Goal: Information Seeking & Learning: Learn about a topic

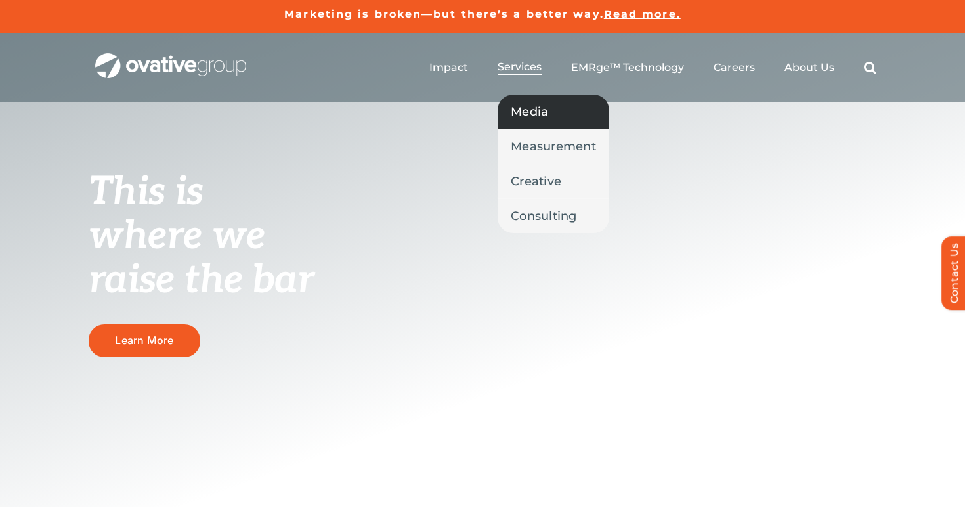
click at [527, 125] on link "Media" at bounding box center [554, 112] width 112 height 34
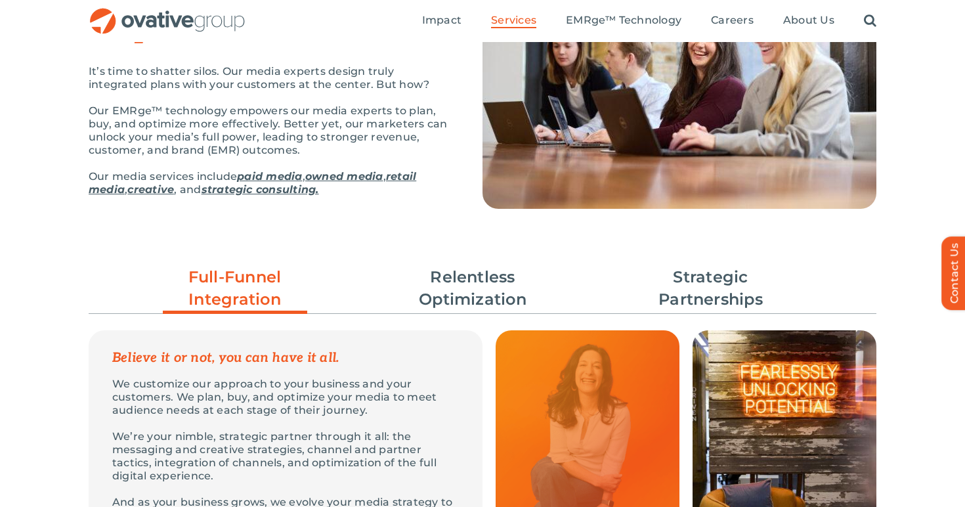
scroll to position [256, 0]
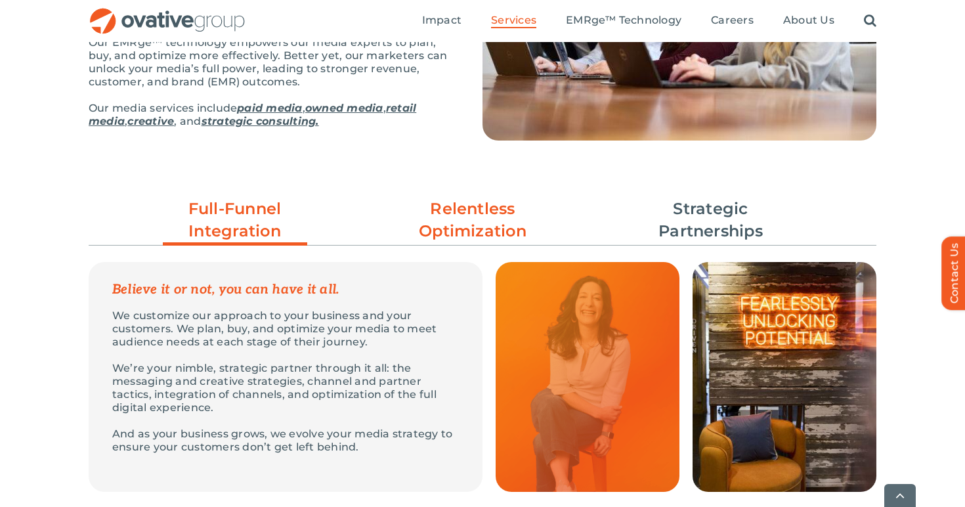
click at [500, 227] on link "Relentless Optimization" at bounding box center [473, 220] width 144 height 45
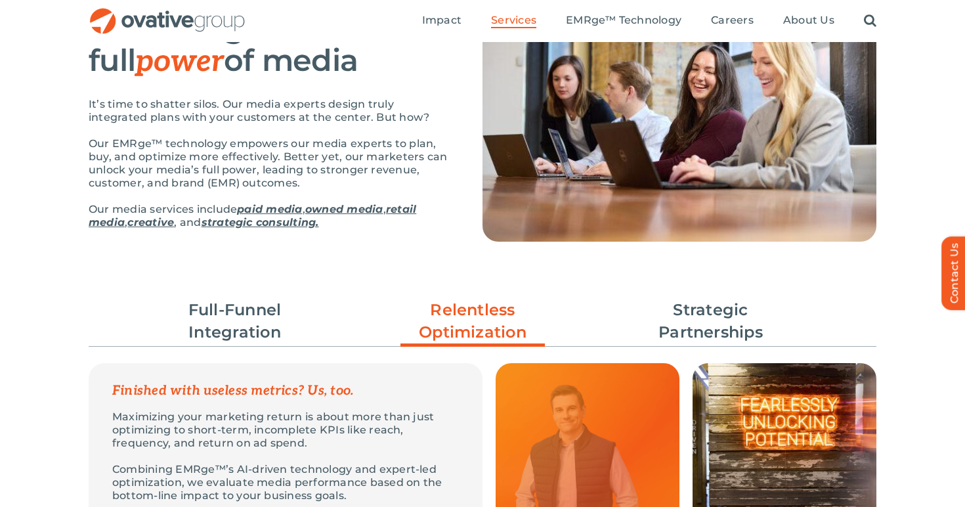
scroll to position [14, 0]
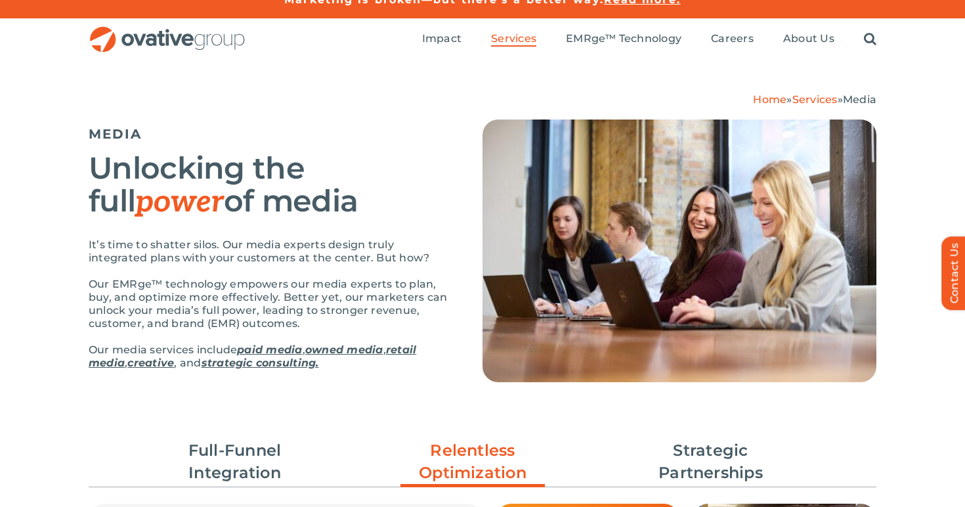
click at [280, 352] on link "paid media" at bounding box center [269, 349] width 65 height 12
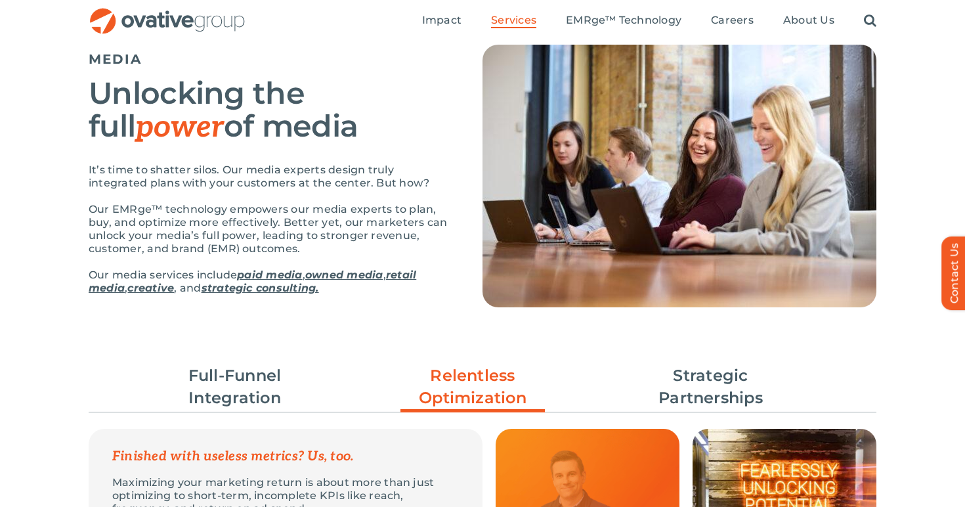
scroll to position [0, 0]
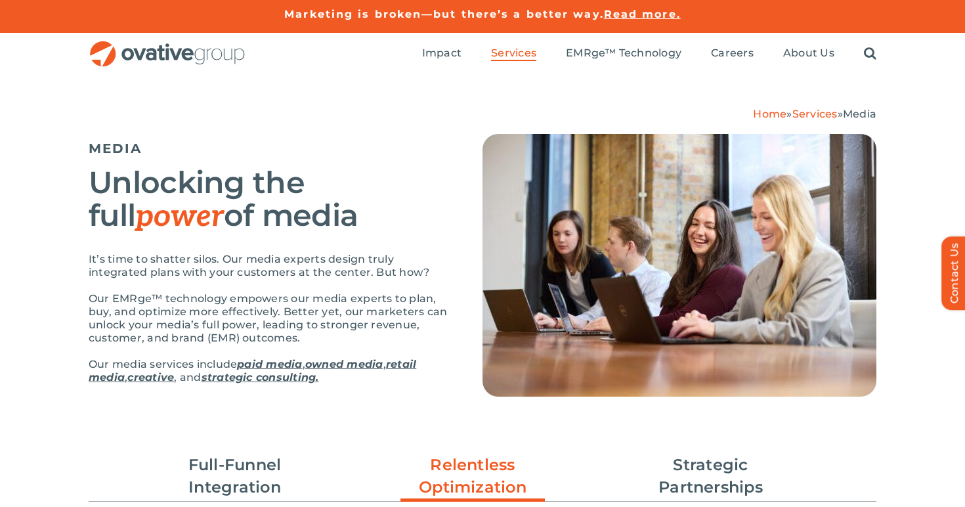
click at [411, 360] on link "retail media" at bounding box center [253, 371] width 328 height 26
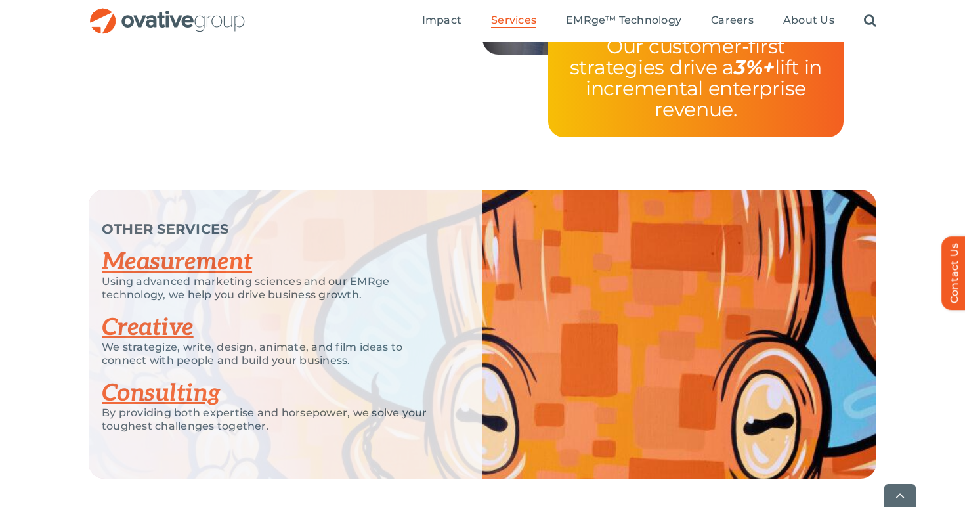
scroll to position [2714, 0]
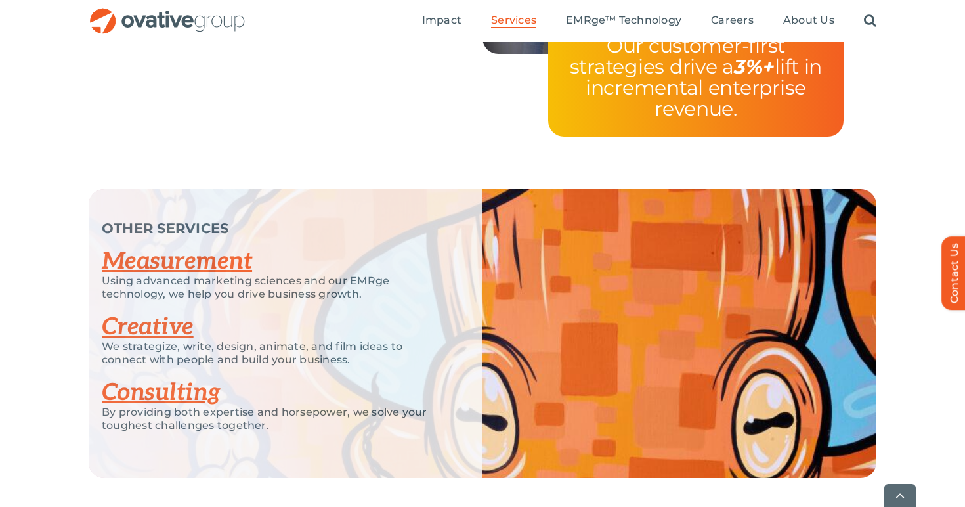
click at [196, 268] on link "Measurement" at bounding box center [177, 261] width 150 height 29
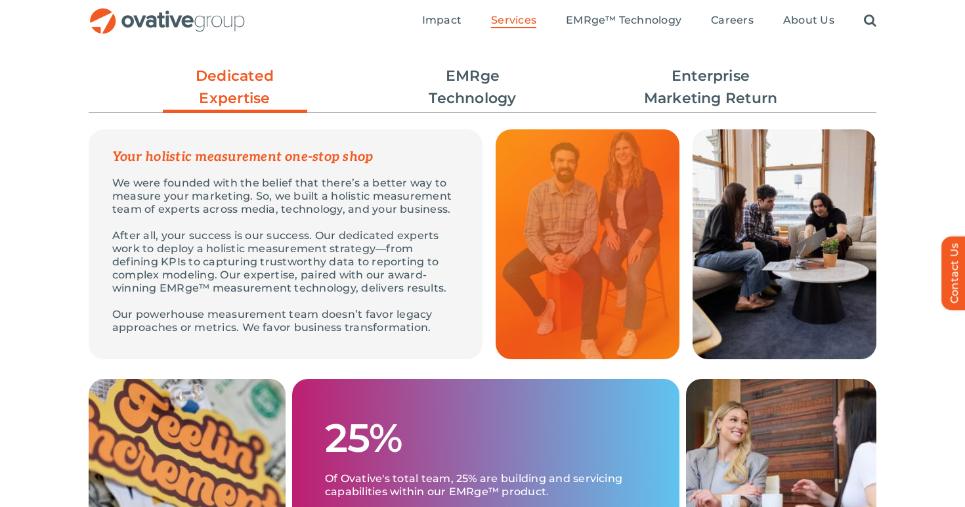
scroll to position [386, 0]
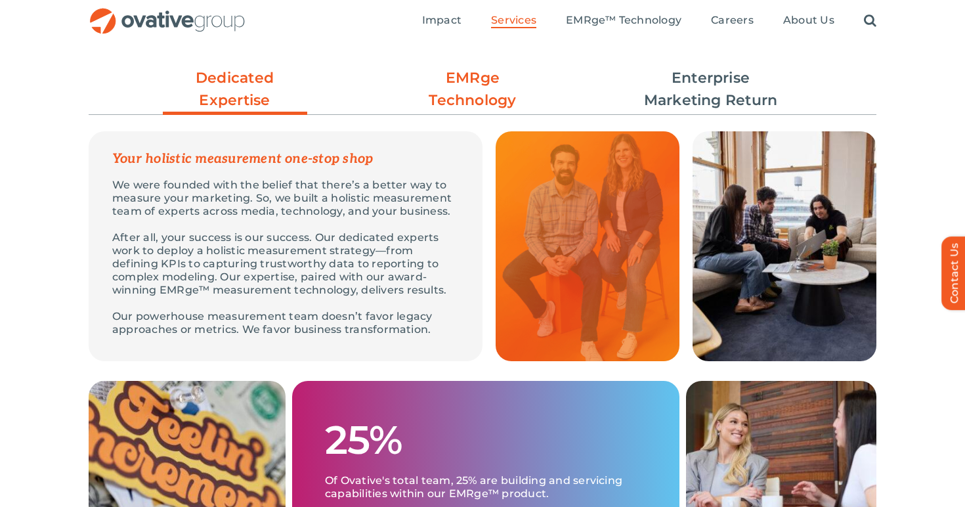
click at [479, 95] on link "EMRge Technology" at bounding box center [473, 89] width 144 height 45
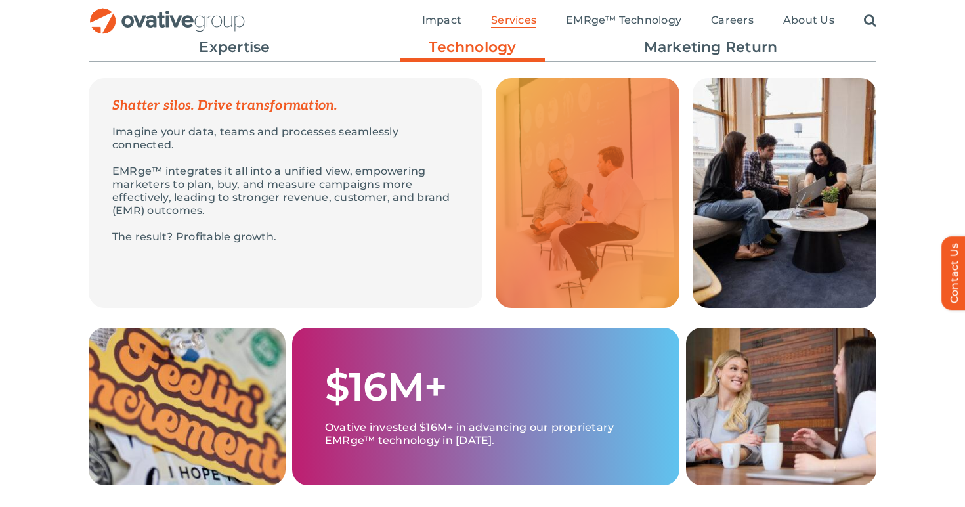
scroll to position [438, 0]
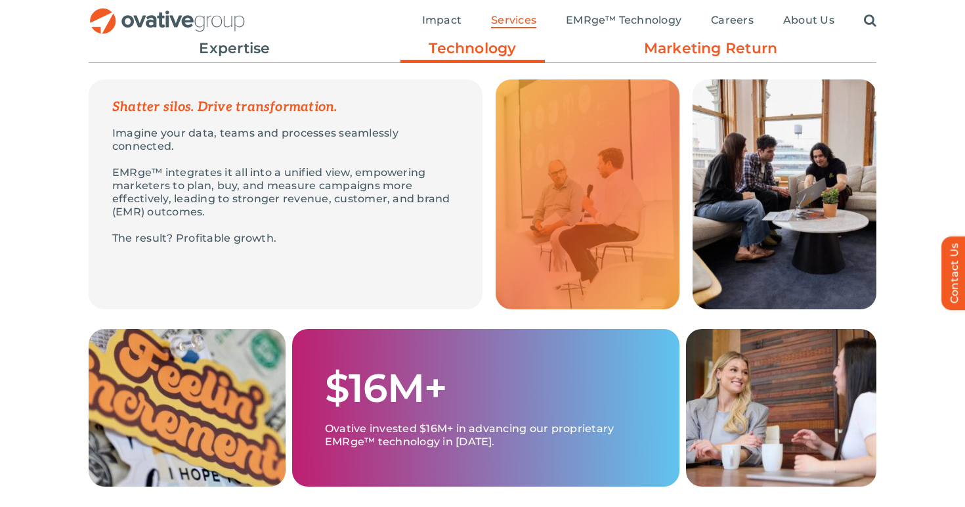
click at [702, 54] on link "Enterprise Marketing Return" at bounding box center [711, 37] width 144 height 45
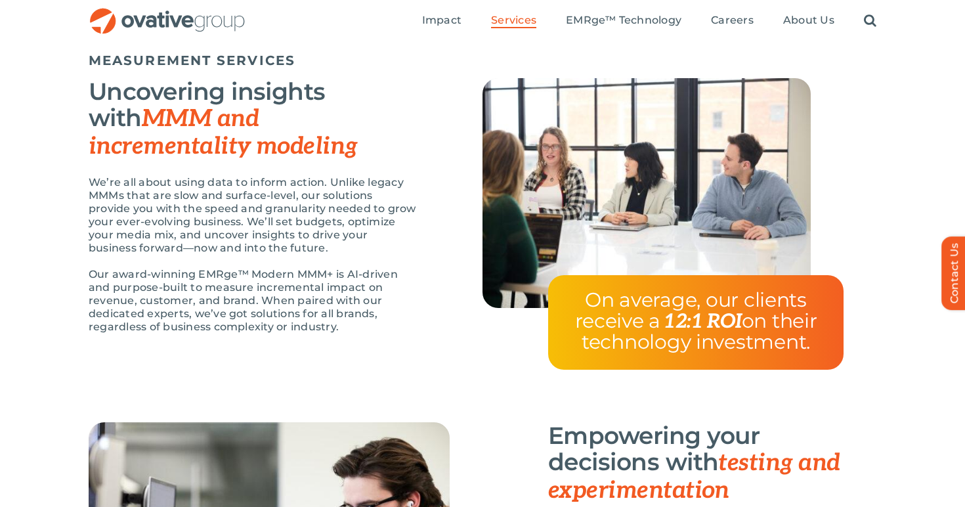
scroll to position [1118, 0]
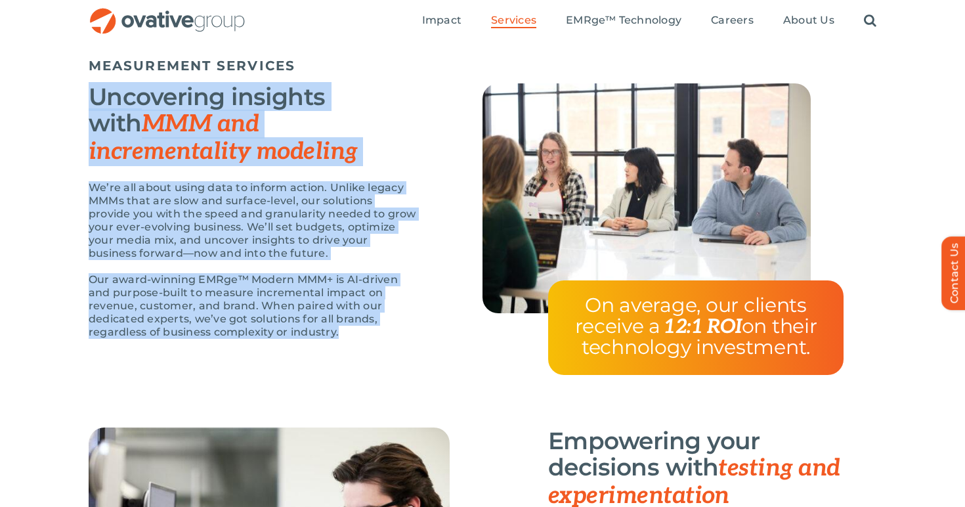
drag, startPoint x: 351, startPoint y: 332, endPoint x: 61, endPoint y: 100, distance: 370.5
click at [61, 100] on div "MEASUREMENT SERVICES Uncovering insights with MMM and incrementality modeling W…" at bounding box center [482, 239] width 965 height 376
copy div "Uncovering insights with MMM and incrementality modeling We’re all about using …"
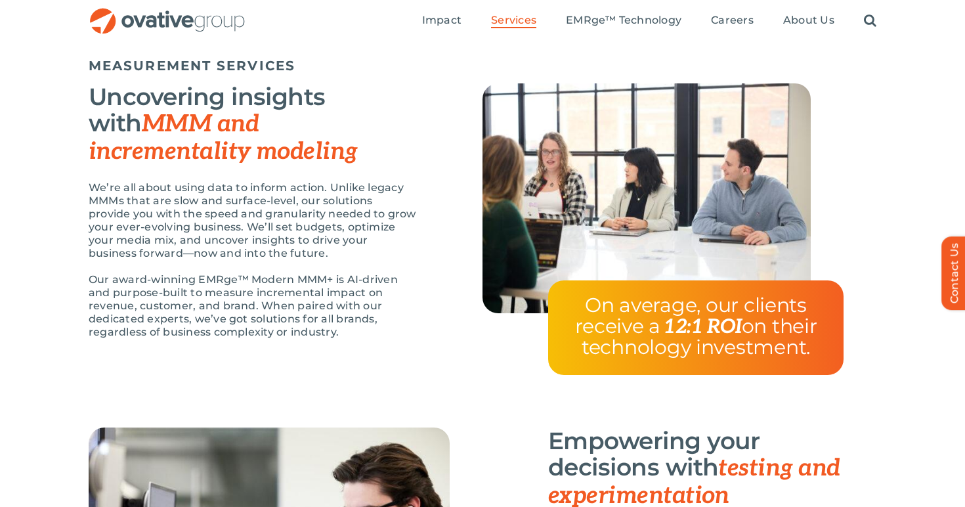
click at [242, 168] on div "Uncovering insights with MMM and incrementality modeling We’re all about using …" at bounding box center [253, 217] width 328 height 269
